Goal: Transaction & Acquisition: Purchase product/service

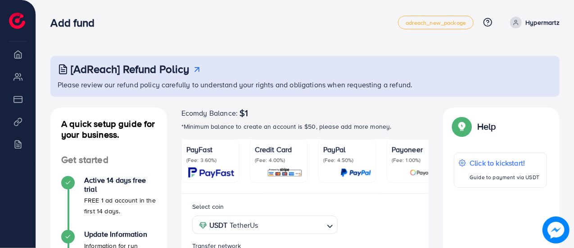
click at [16, 20] on img at bounding box center [17, 21] width 16 height 16
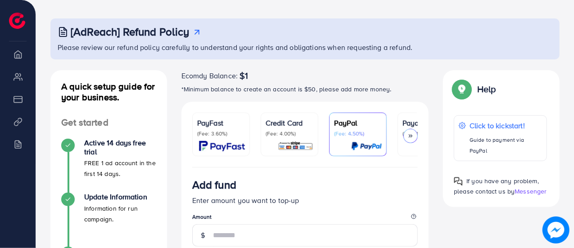
scroll to position [45, 0]
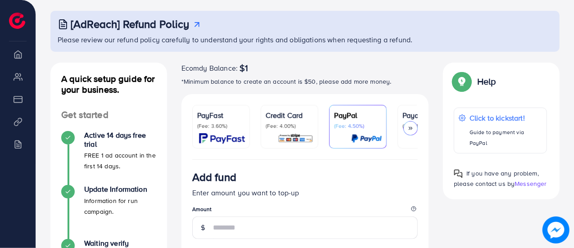
click at [411, 130] on icon at bounding box center [410, 128] width 6 height 6
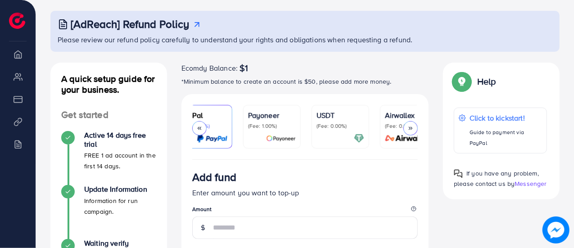
scroll to position [0, 174]
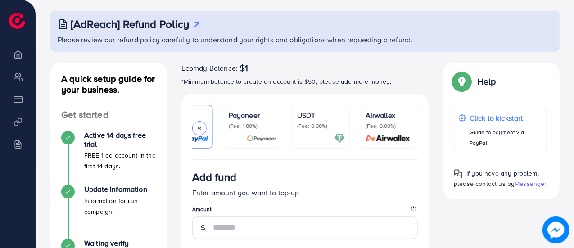
click at [316, 128] on p "(Fee: 0.00%)" at bounding box center [321, 125] width 48 height 7
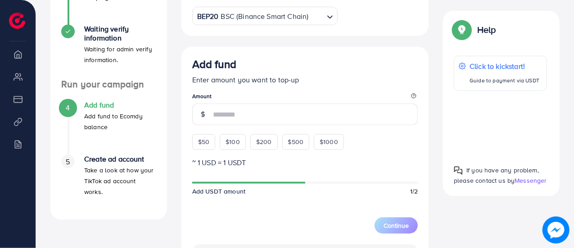
scroll to position [270, 0]
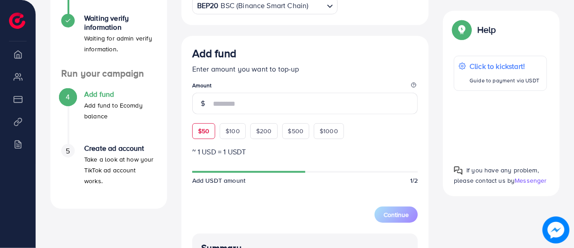
click at [208, 131] on span "$50" at bounding box center [203, 130] width 11 height 9
type input "**"
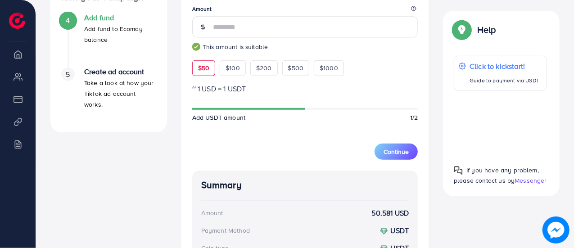
scroll to position [338, 0]
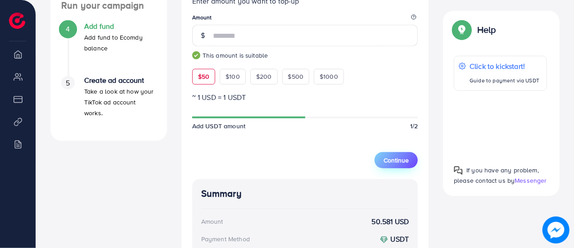
click at [392, 156] on span "Continue" at bounding box center [396, 160] width 25 height 9
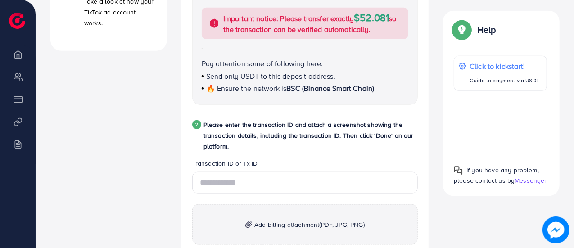
scroll to position [518, 0]
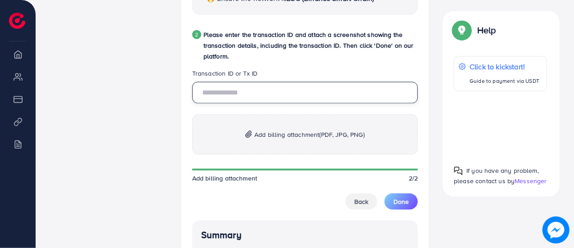
click at [251, 97] on input "text" at bounding box center [305, 93] width 226 height 22
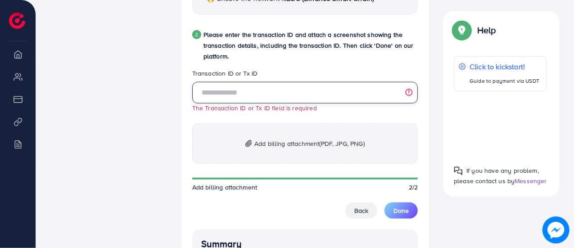
paste input "**********"
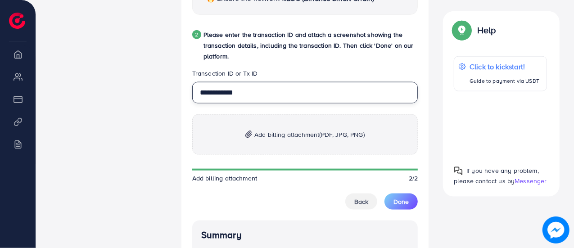
scroll to position [563, 0]
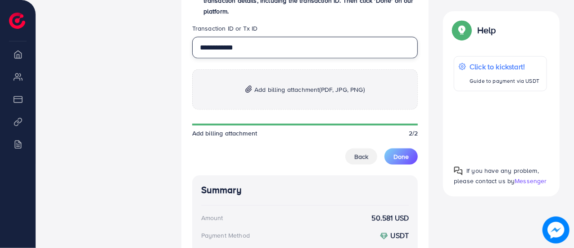
type input "**********"
click at [285, 90] on span "Add billing attachment (PDF, JPG, PNG)" at bounding box center [309, 89] width 110 height 11
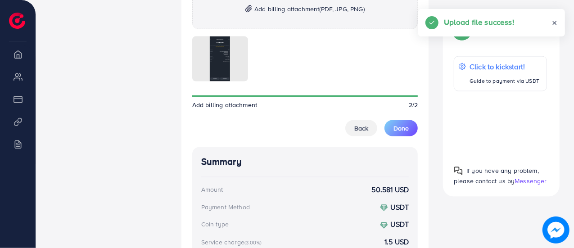
scroll to position [653, 0]
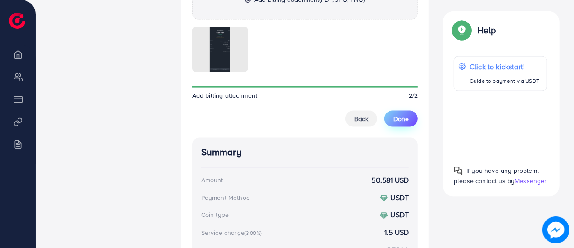
click at [405, 122] on span "Done" at bounding box center [400, 118] width 15 height 9
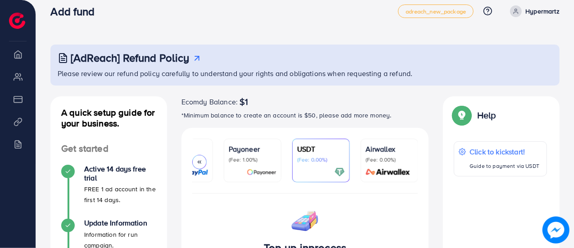
scroll to position [0, 0]
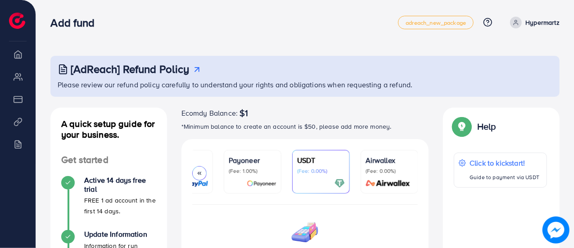
click at [548, 20] on p "Hypermartz" at bounding box center [542, 22] width 34 height 11
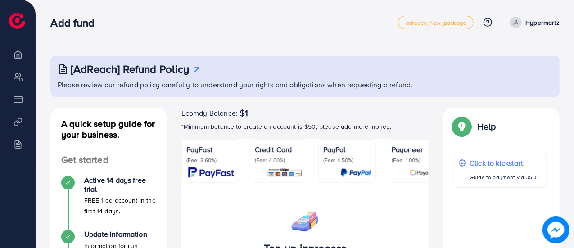
scroll to position [180, 0]
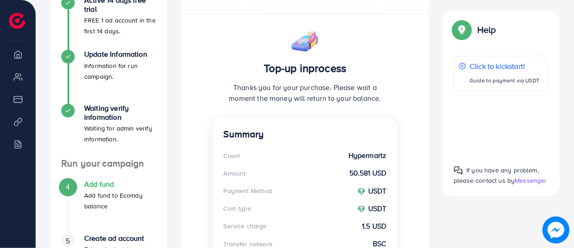
click at [69, 23] on div "Active 14 days free trial FREE 1 ad account in the first 14 days." at bounding box center [108, 16] width 95 height 40
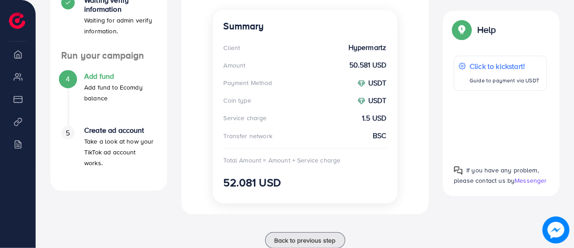
scroll to position [315, 0]
